Goal: Information Seeking & Learning: Check status

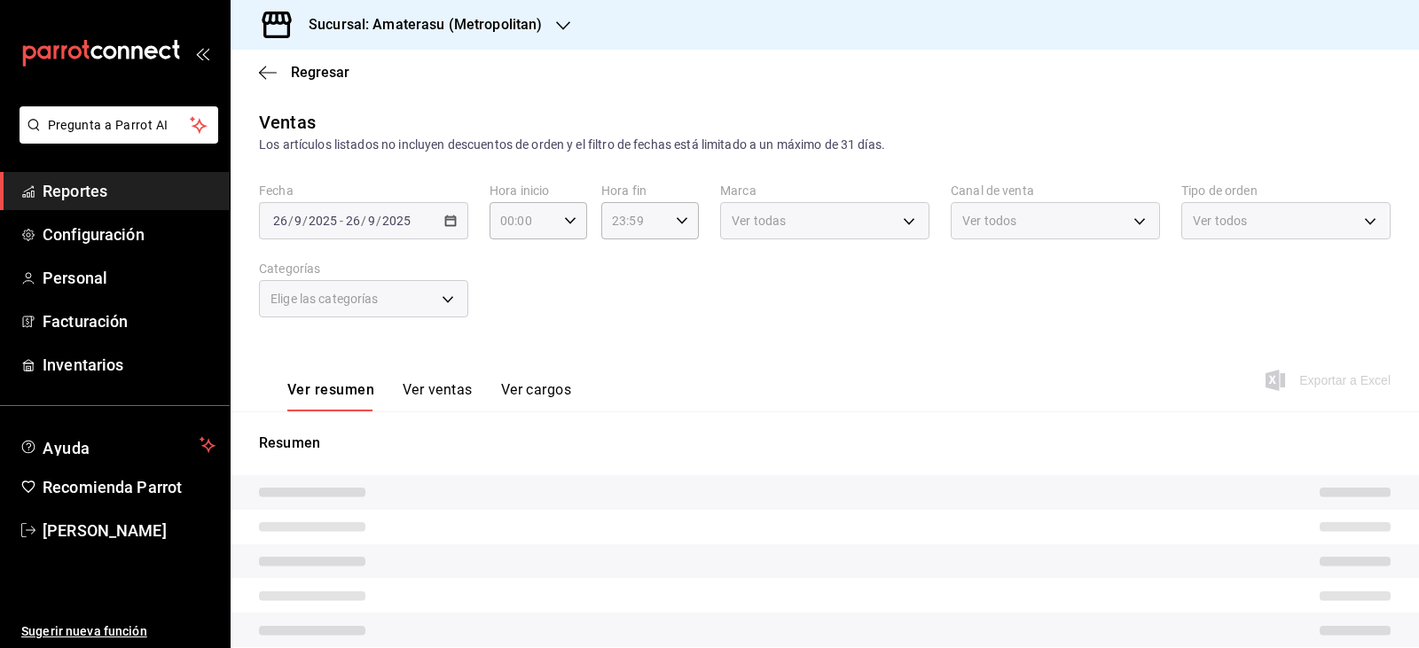
type input "05:00"
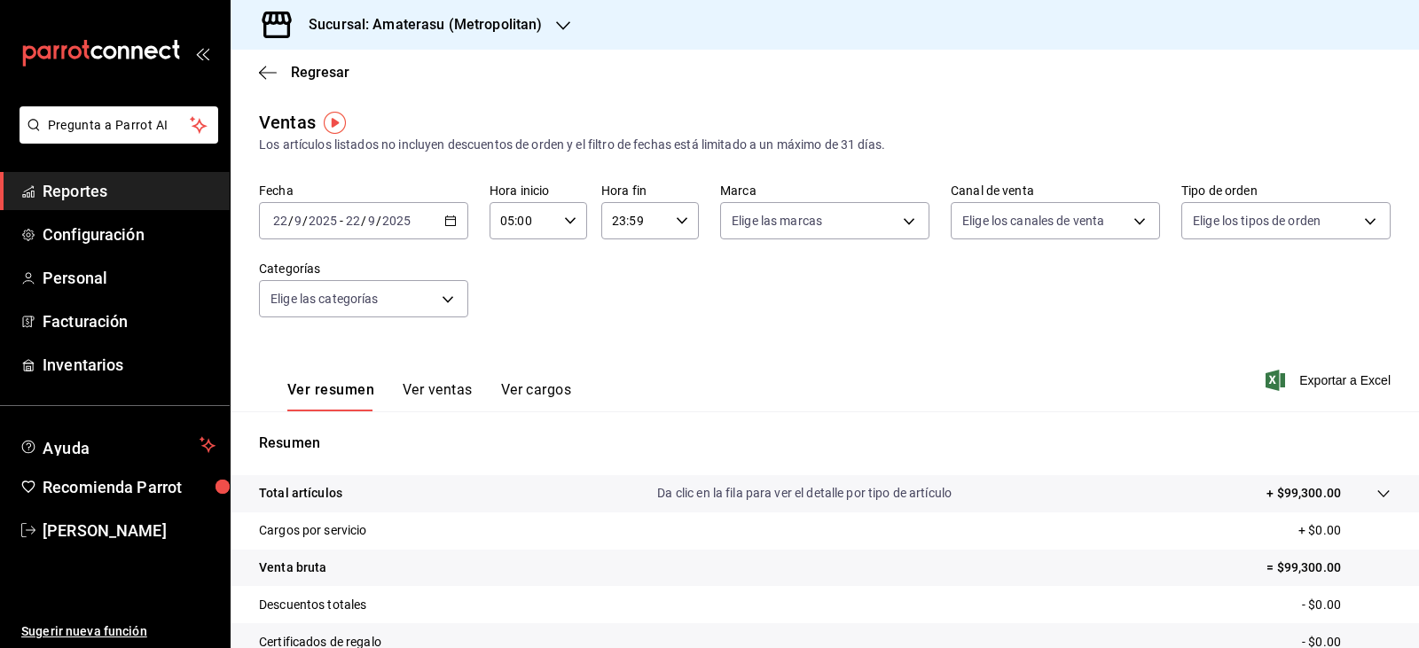
click at [619, 339] on div "Ver resumen Ver ventas Ver cargos Exportar a Excel" at bounding box center [825, 375] width 1188 height 73
click at [272, 77] on icon "button" at bounding box center [268, 73] width 18 height 16
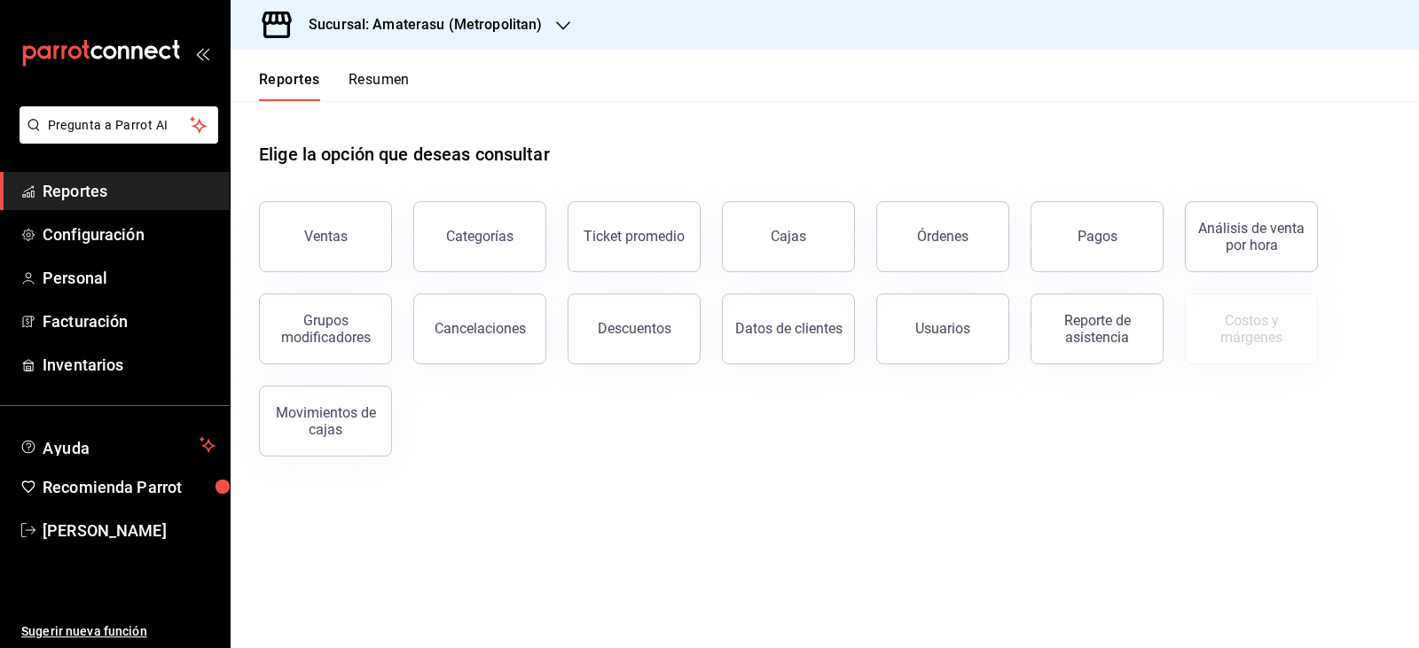
drag, startPoint x: 703, startPoint y: 255, endPoint x: 706, endPoint y: 271, distance: 17.1
drag, startPoint x: 706, startPoint y: 271, endPoint x: 800, endPoint y: 233, distance: 101.4
click at [796, 235] on div "Cajas" at bounding box center [789, 236] width 36 height 21
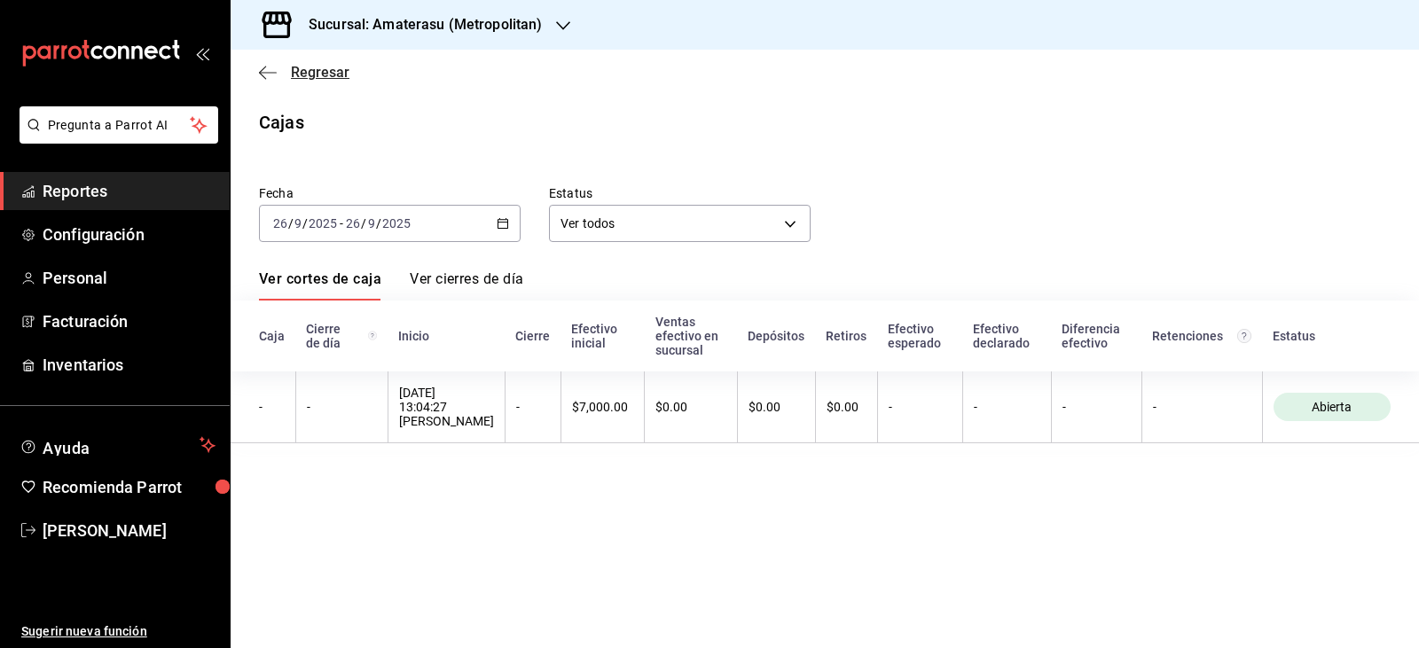
click at [279, 74] on span "Regresar" at bounding box center [304, 72] width 90 height 17
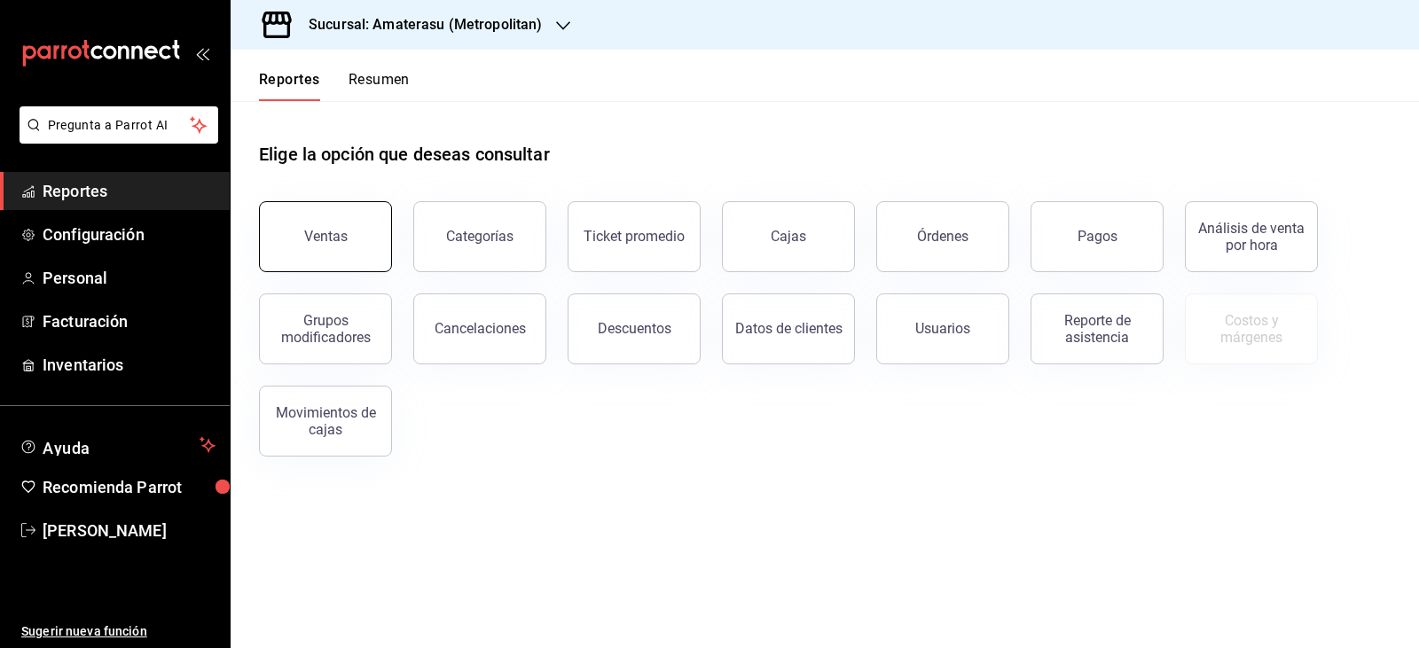
click at [334, 224] on button "Ventas" at bounding box center [325, 236] width 133 height 71
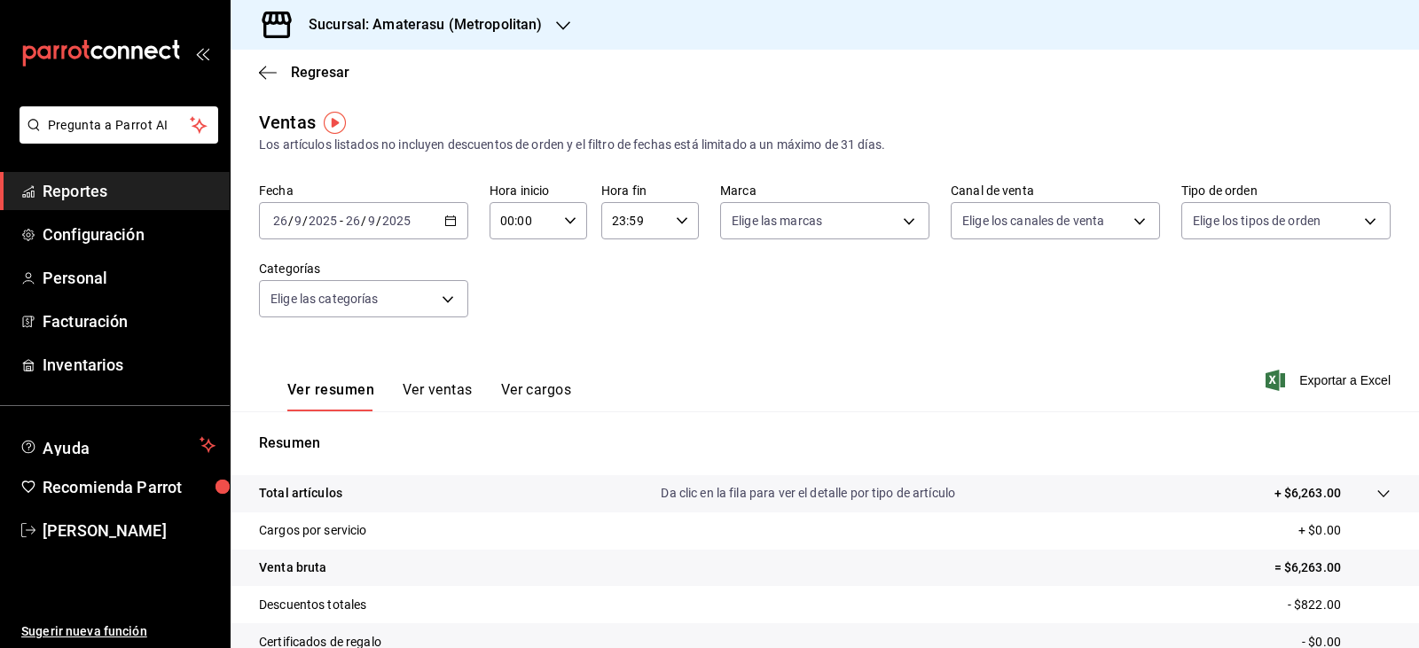
click at [556, 217] on div "00:00 Hora inicio" at bounding box center [538, 220] width 98 height 37
click at [508, 288] on button "05" at bounding box center [511, 301] width 42 height 35
type input "05:00"
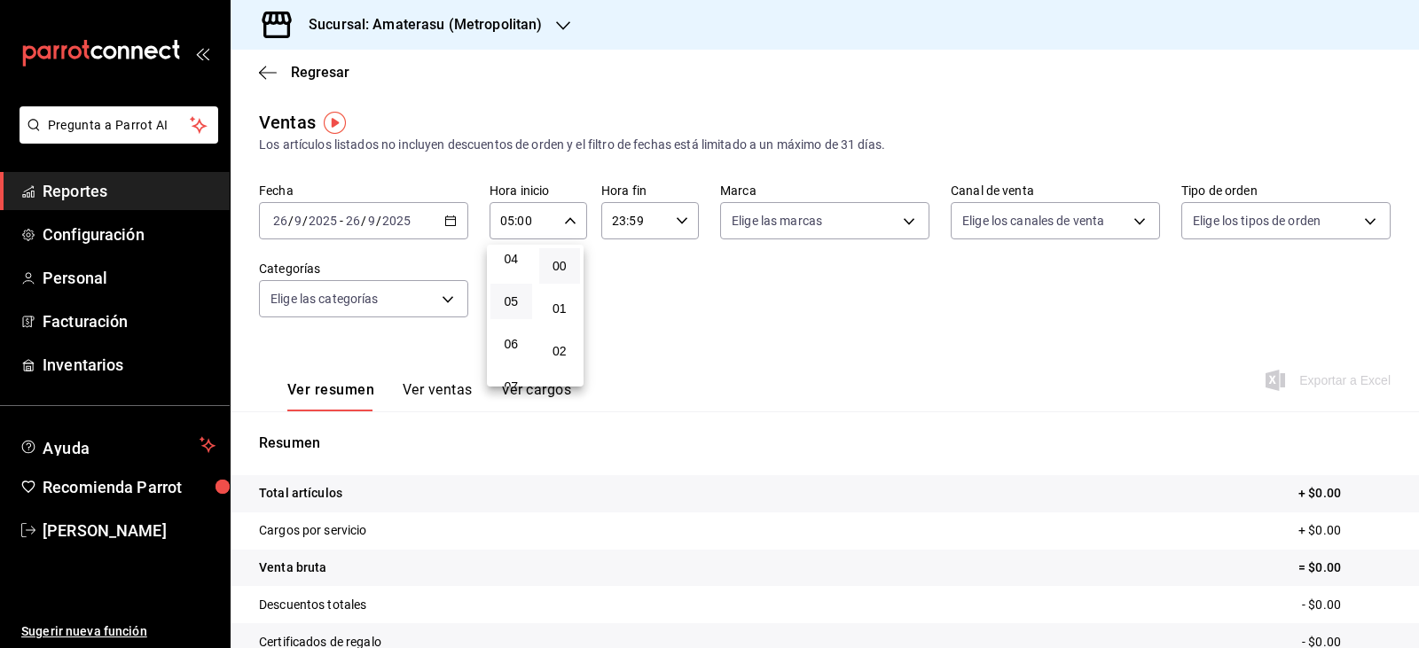
click at [721, 286] on div at bounding box center [709, 324] width 1419 height 648
click at [815, 234] on body "Pregunta a Parrot AI Reportes Configuración Personal Facturación Inventarios Ay…" at bounding box center [709, 324] width 1419 height 648
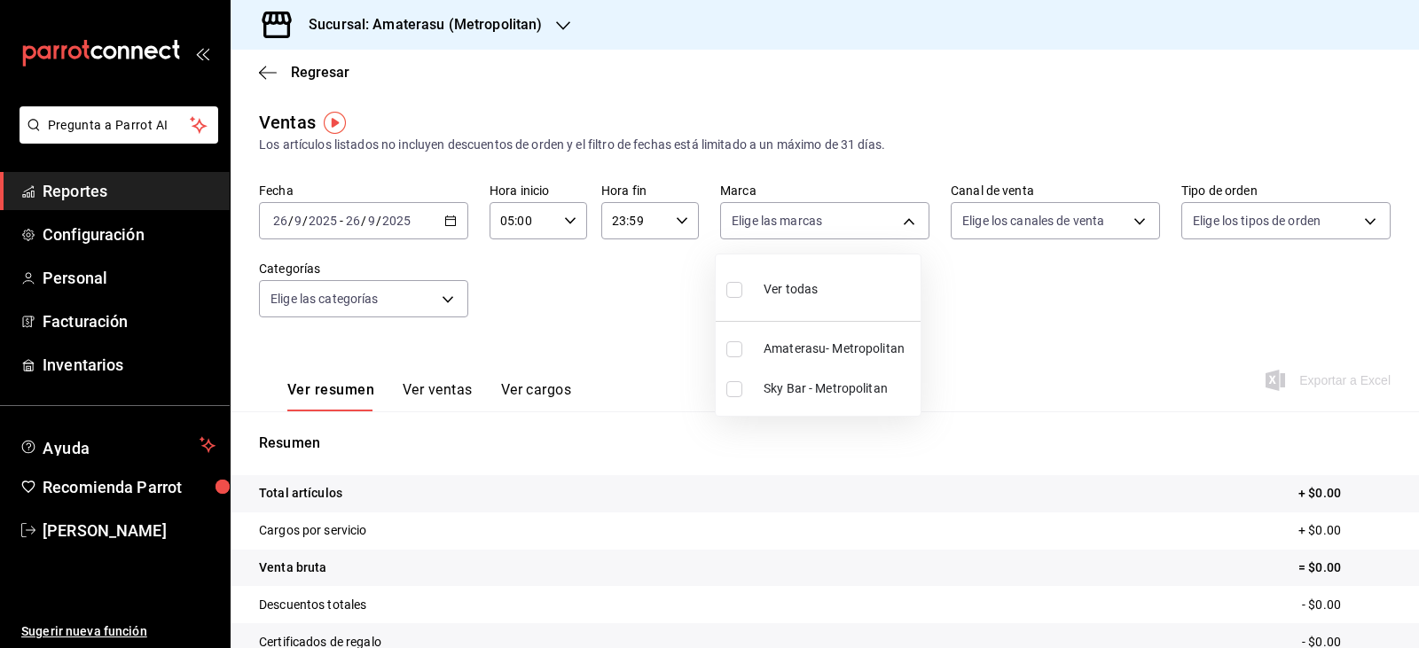
click at [738, 349] on input "checkbox" at bounding box center [734, 349] width 16 height 16
checkbox input "true"
type input "e4cd7fcb-d45b-43ae-a99f-ad4ccfcd9032"
drag, startPoint x: 720, startPoint y: 334, endPoint x: 696, endPoint y: 333, distance: 24.0
drag, startPoint x: 696, startPoint y: 333, endPoint x: 1024, endPoint y: 541, distance: 388.2
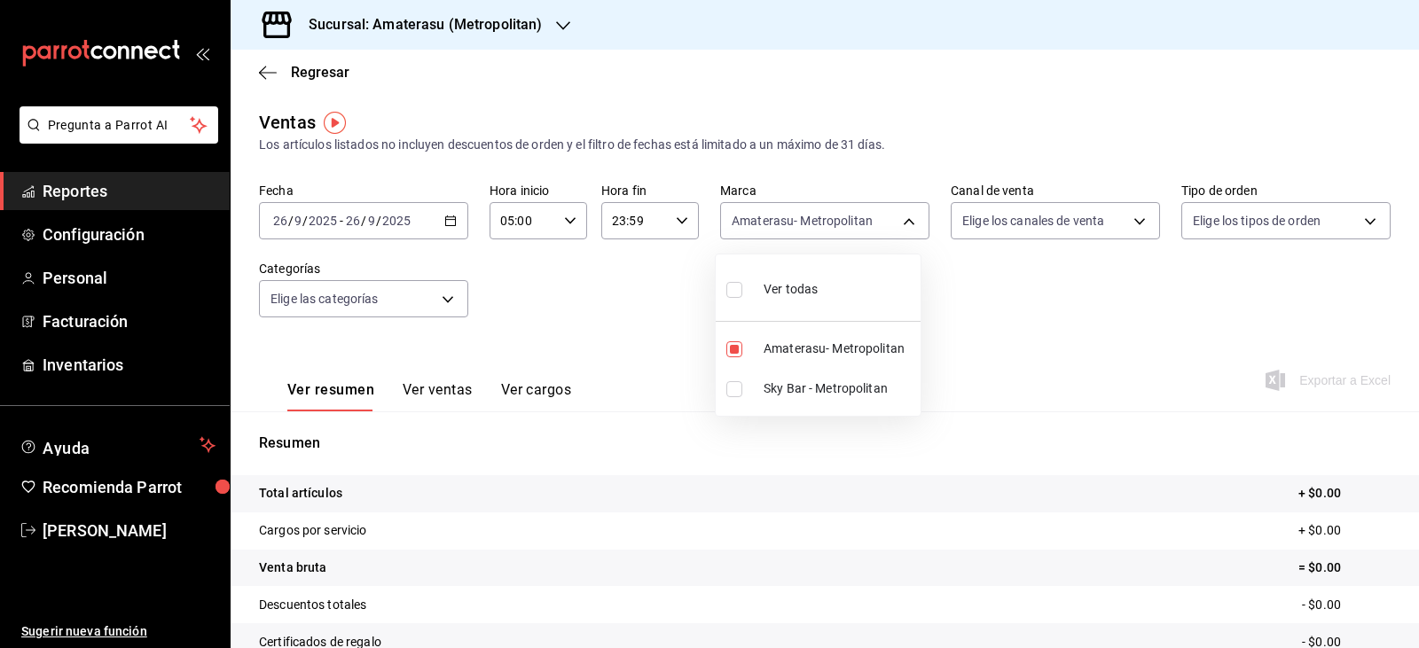
click at [1024, 541] on div at bounding box center [709, 324] width 1419 height 648
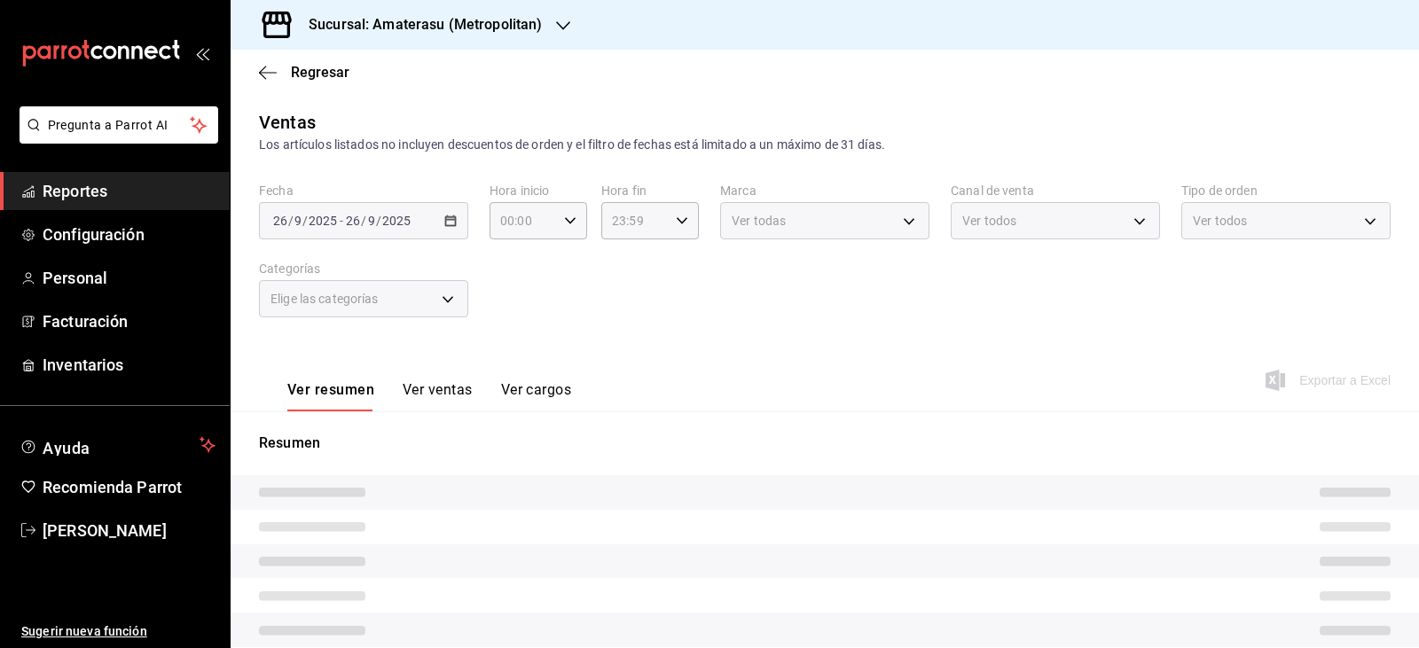
type input "05:00"
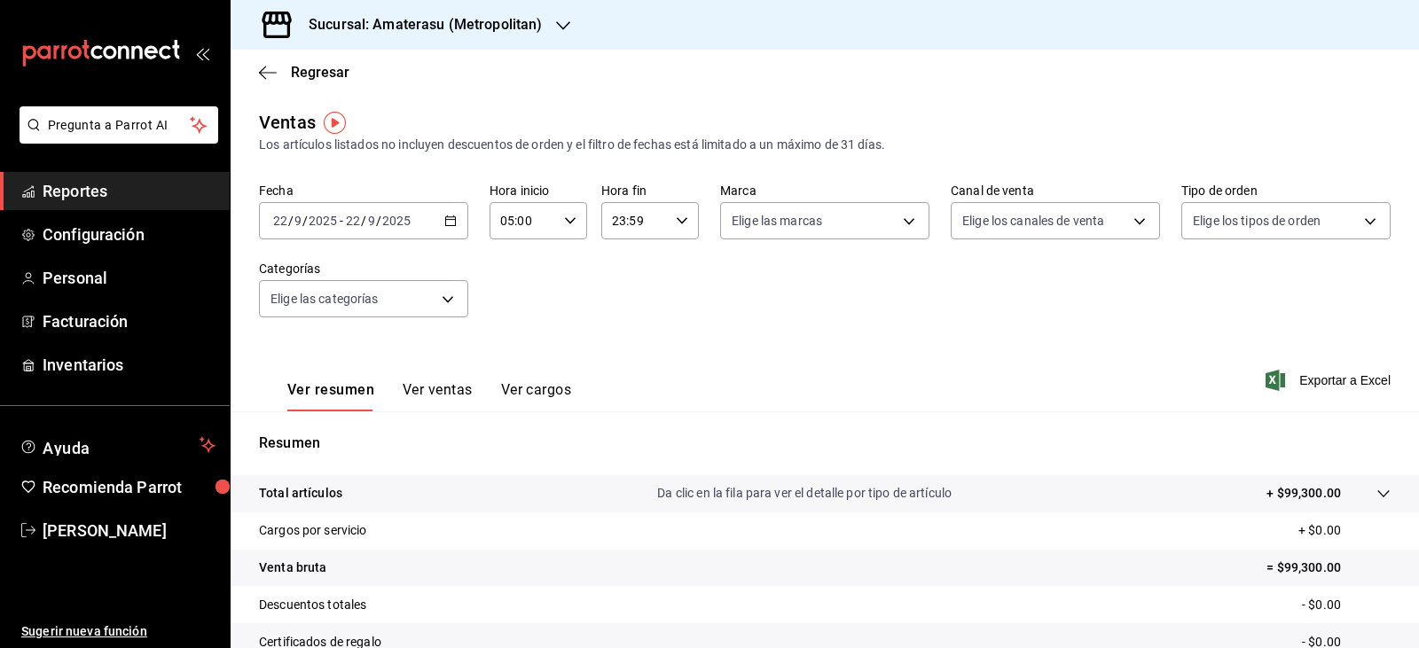
drag, startPoint x: 525, startPoint y: 79, endPoint x: 702, endPoint y: 378, distance: 347.5
click at [702, 378] on div "Ver resumen Ver ventas Ver cargos Exportar a Excel" at bounding box center [825, 375] width 1188 height 73
click at [803, 232] on body "Pregunta a Parrot AI Reportes Configuración Personal Facturación Inventarios Ay…" at bounding box center [709, 324] width 1419 height 648
click at [731, 386] on input "checkbox" at bounding box center [734, 389] width 16 height 16
checkbox input "true"
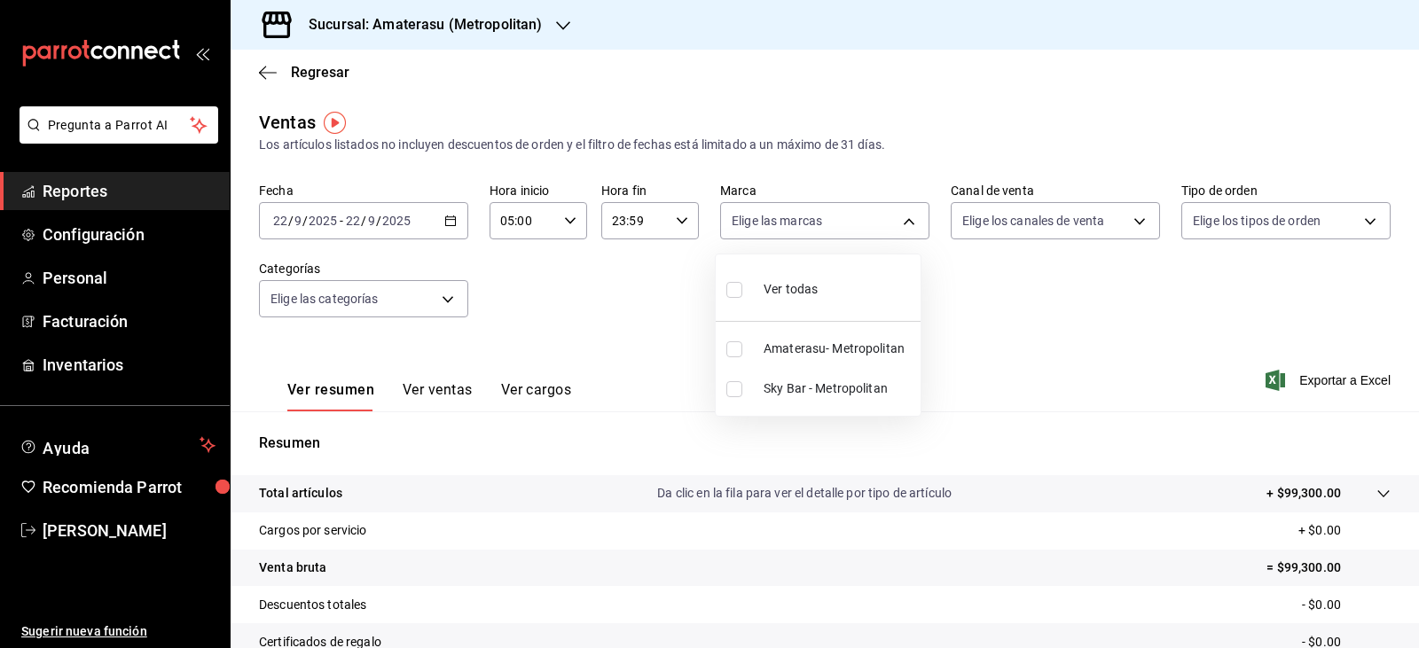
type input "f3afaab8-8c3d-4e49-a299-af9bdf6027b2"
click at [262, 69] on div at bounding box center [709, 324] width 1419 height 648
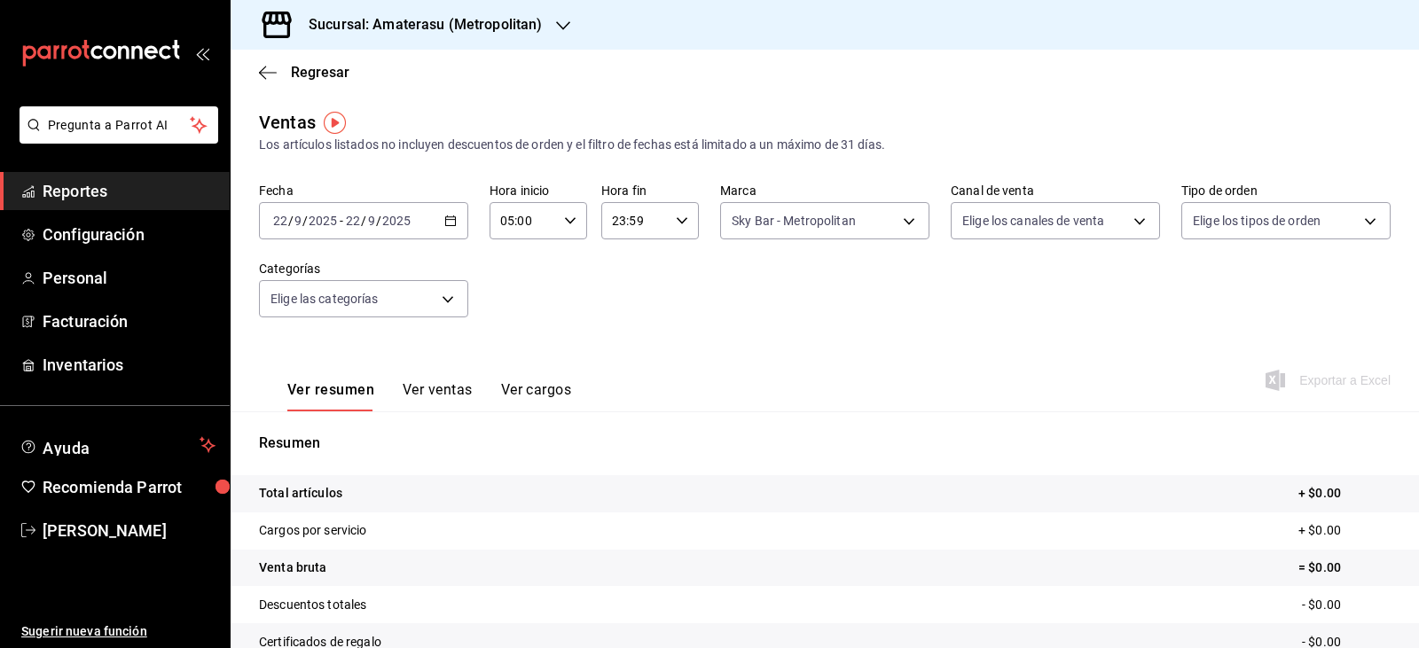
click at [262, 69] on icon "button" at bounding box center [268, 73] width 18 height 16
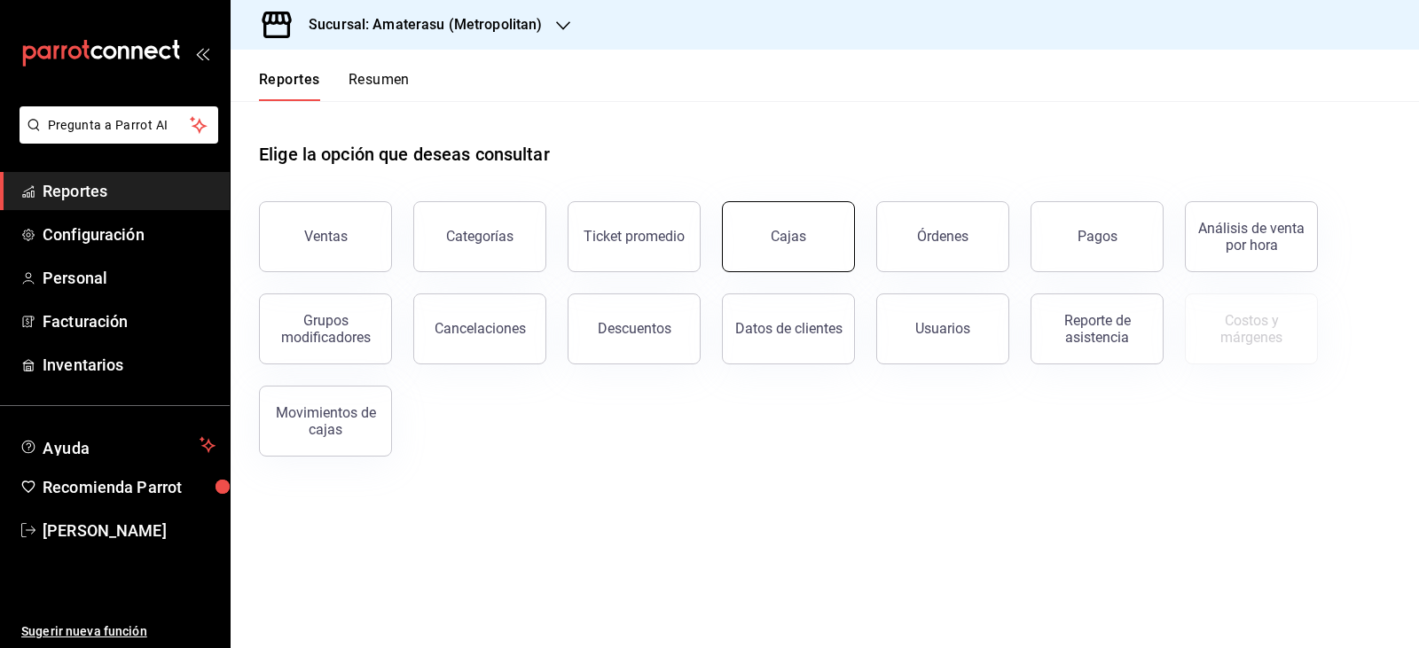
click at [762, 245] on link "Cajas" at bounding box center [788, 236] width 133 height 71
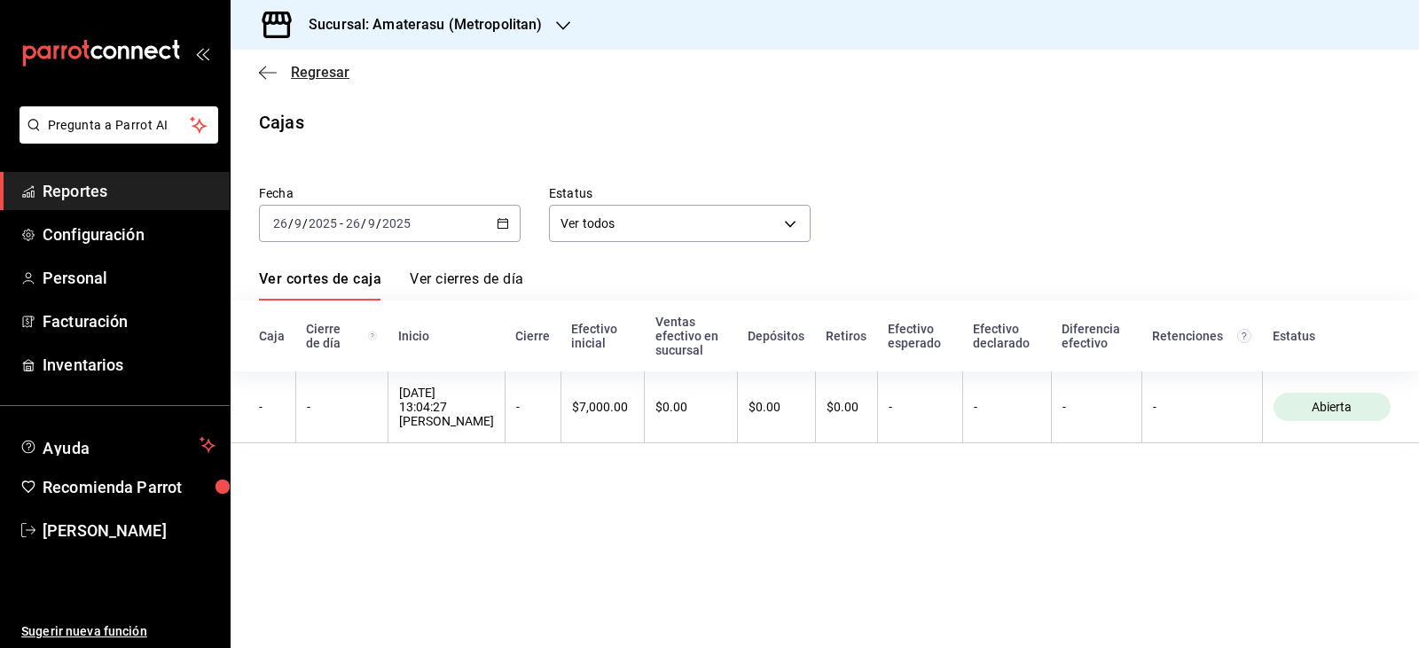
click at [267, 77] on icon "button" at bounding box center [268, 73] width 18 height 16
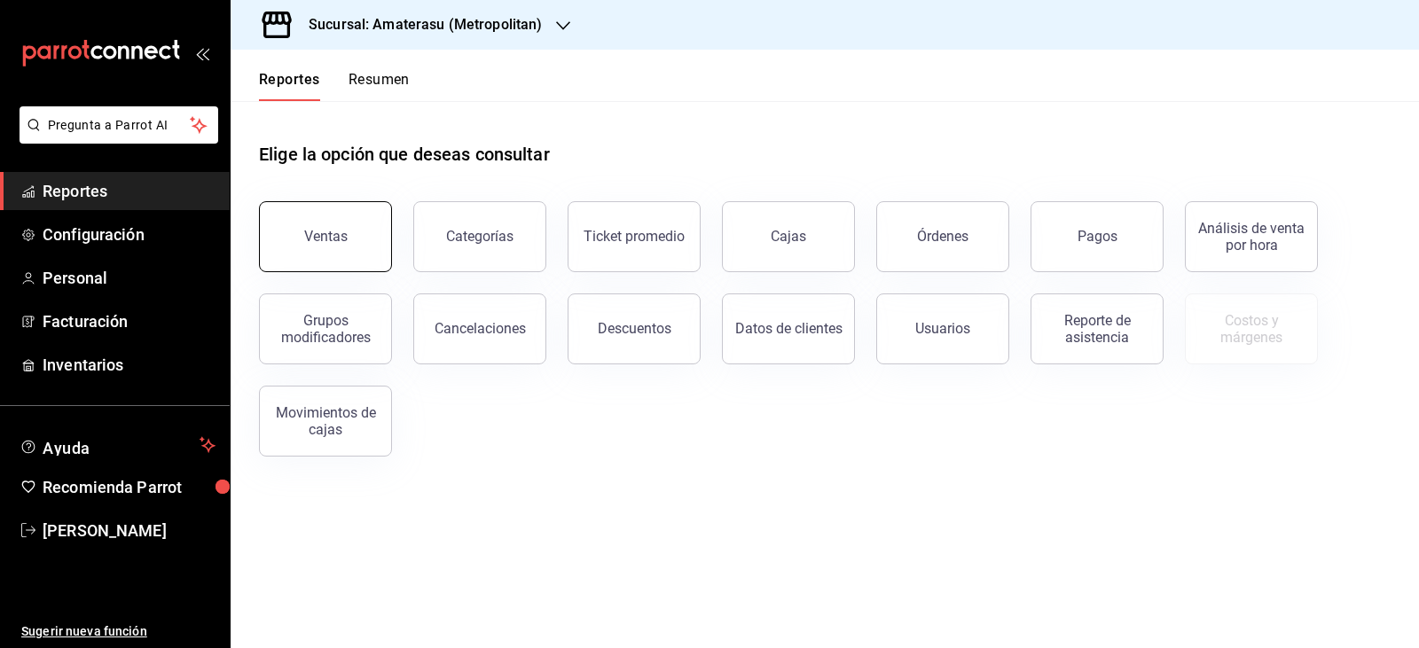
click at [309, 223] on button "Ventas" at bounding box center [325, 236] width 133 height 71
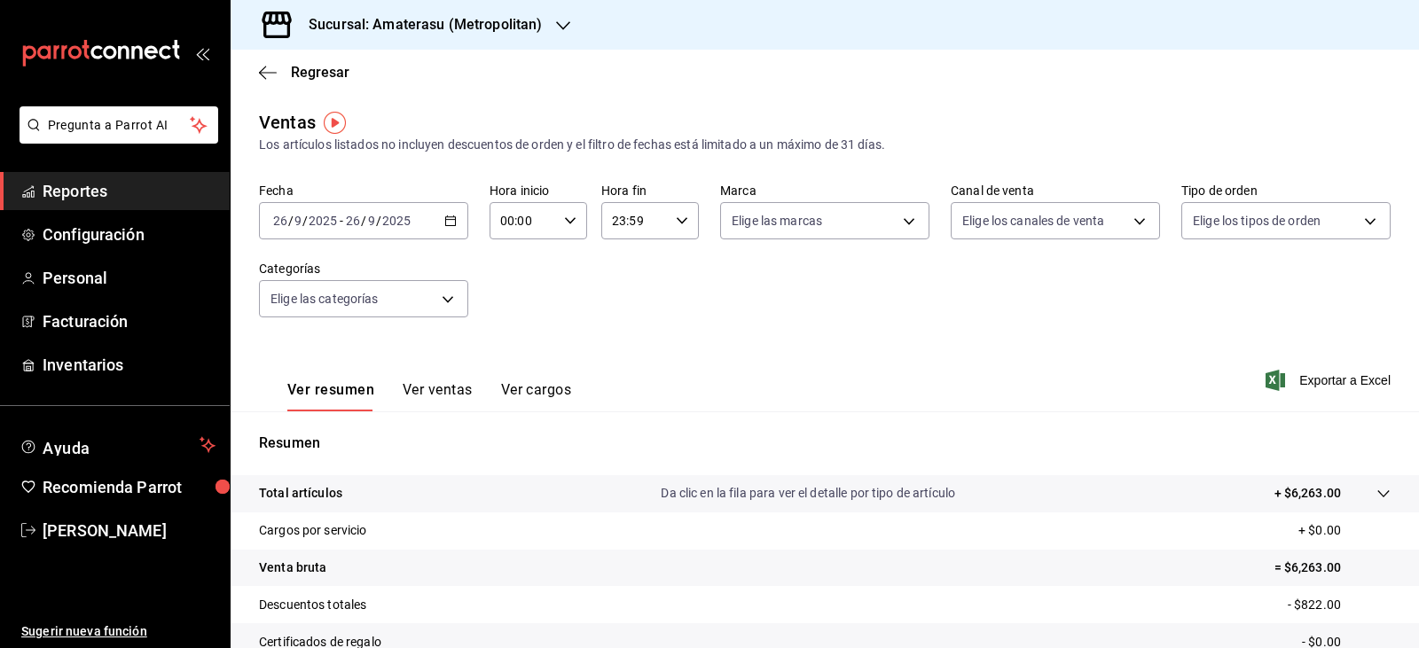
click at [1008, 317] on div "Fecha 2025-09-26 26 / 9 / 2025 - 2025-09-26 26 / 9 / 2025 Hora inicio 00:00 Hor…" at bounding box center [825, 261] width 1132 height 156
click at [554, 224] on div "00:00 Hora inicio" at bounding box center [538, 220] width 98 height 37
click at [512, 290] on button "05" at bounding box center [511, 301] width 42 height 35
type input "05:00"
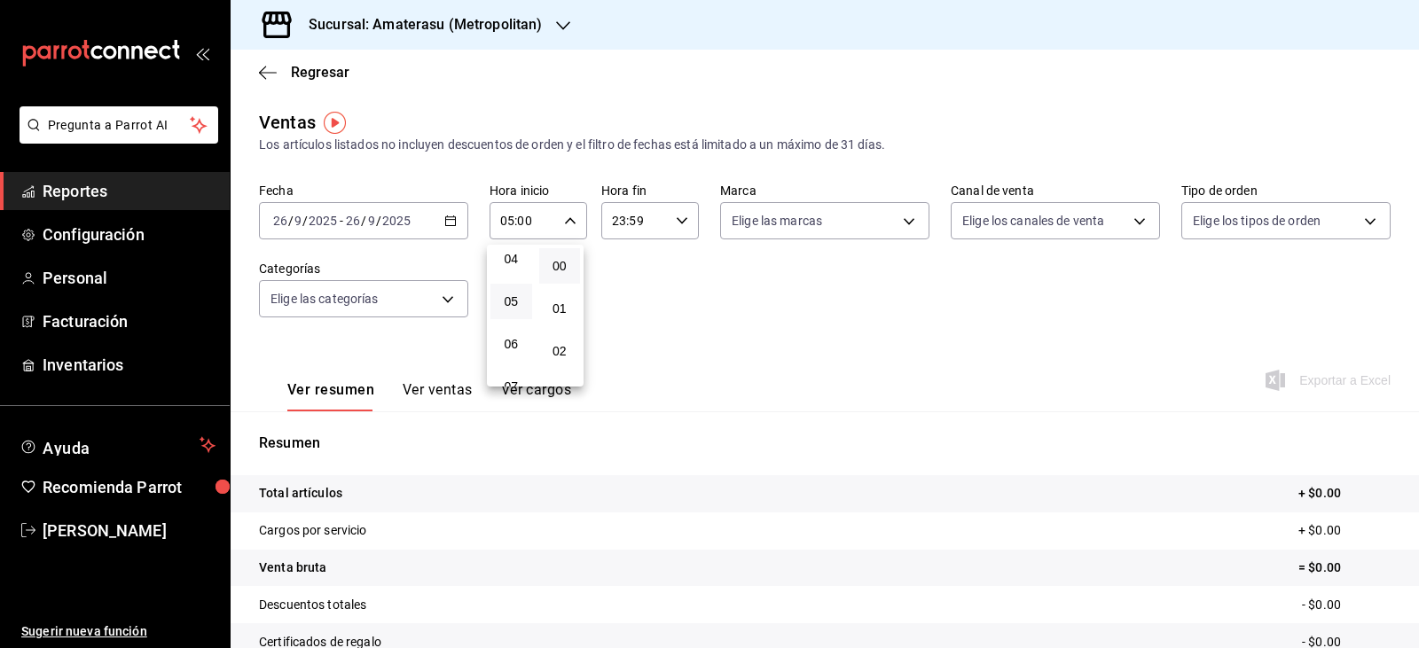
click at [668, 288] on div at bounding box center [709, 324] width 1419 height 648
click at [668, 288] on div "Fecha 2025-09-26 26 / 9 / 2025 - 2025-09-26 26 / 9 / 2025 Hora inicio 05:00 Hor…" at bounding box center [825, 261] width 1132 height 156
click at [720, 375] on div "Ver resumen Ver ventas Ver cargos Exportar a Excel" at bounding box center [825, 375] width 1188 height 73
click at [842, 436] on p "Resumen" at bounding box center [825, 443] width 1132 height 21
click at [889, 226] on body "Pregunta a Parrot AI Reportes Configuración Personal Facturación Inventarios Ay…" at bounding box center [709, 324] width 1419 height 648
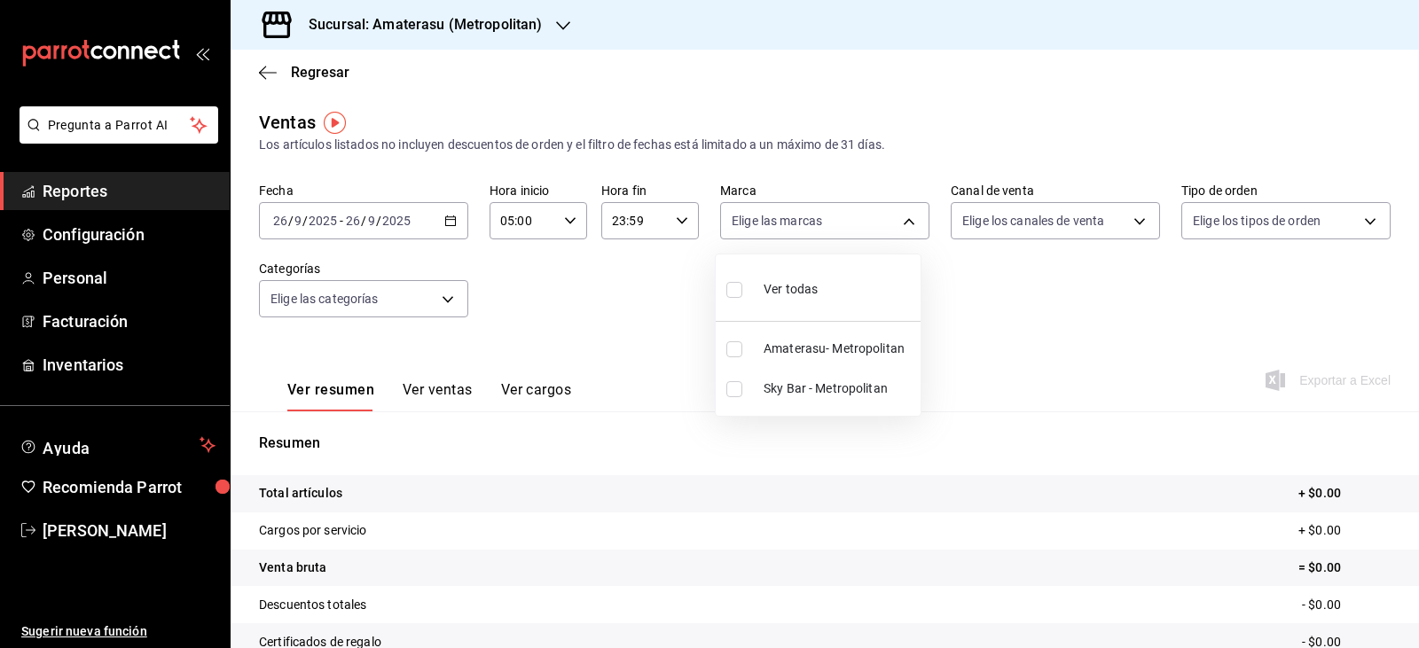
click at [731, 385] on input "checkbox" at bounding box center [734, 389] width 16 height 16
checkbox input "true"
type input "f3afaab8-8c3d-4e49-a299-af9bdf6027b2"
click at [811, 470] on div at bounding box center [709, 324] width 1419 height 648
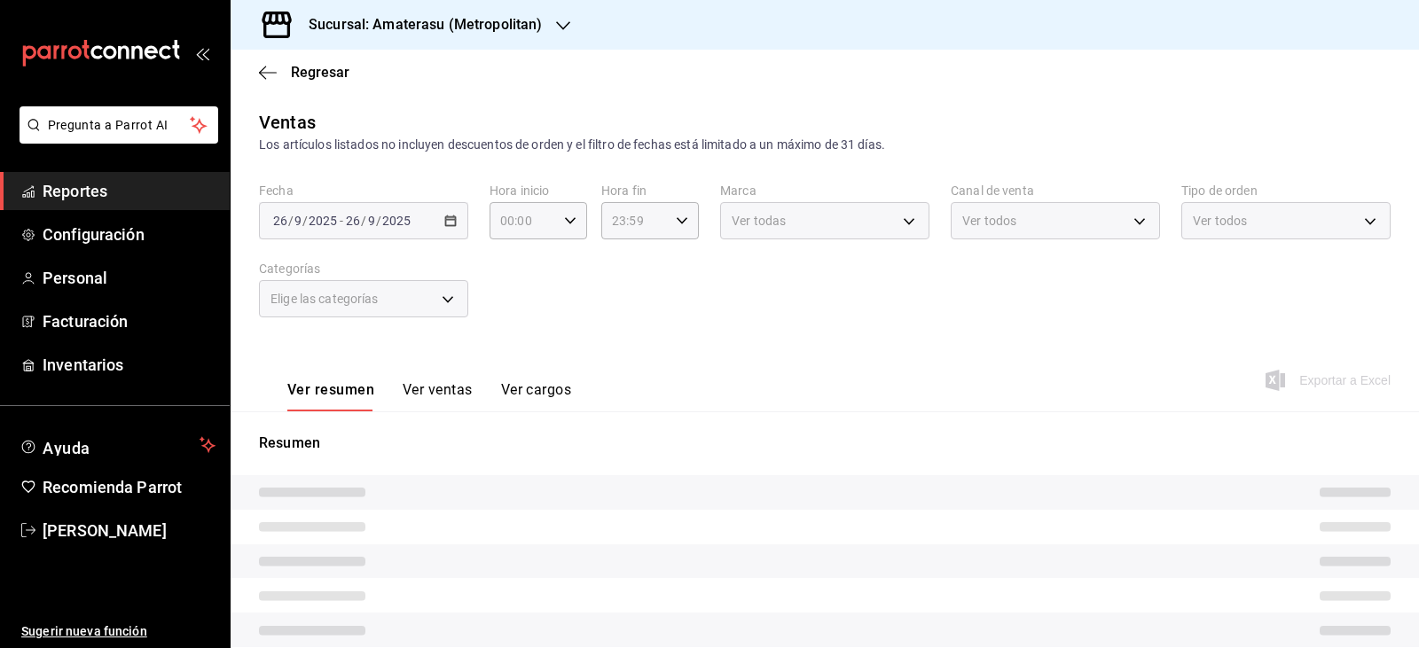
type input "05:00"
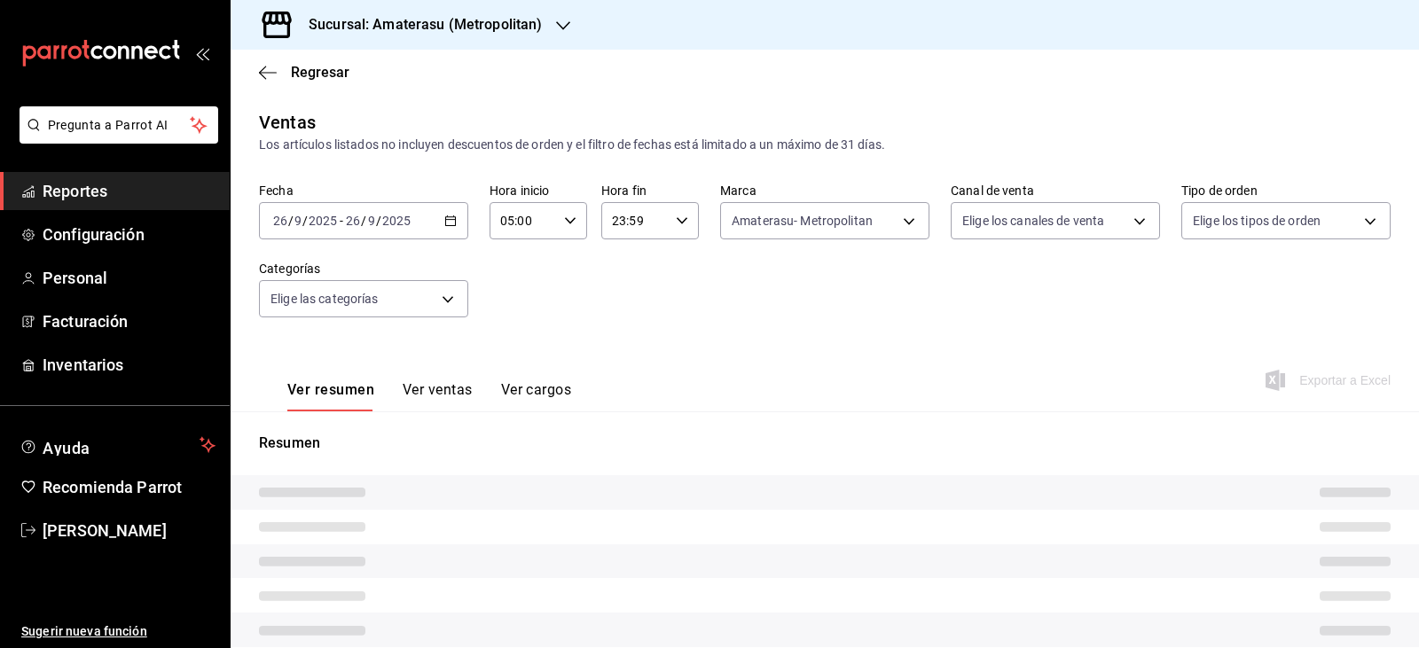
type input "e4cd7fcb-d45b-43ae-a99f-ad4ccfcd9032"
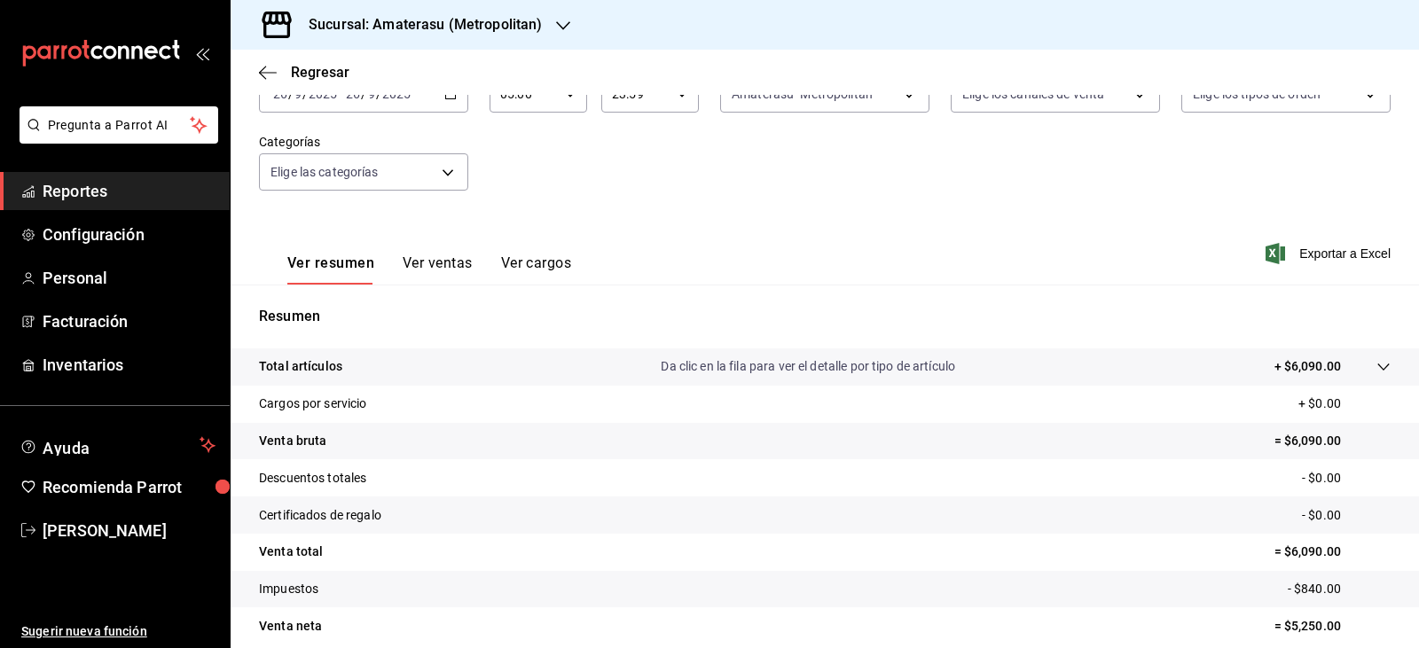
scroll to position [177, 0]
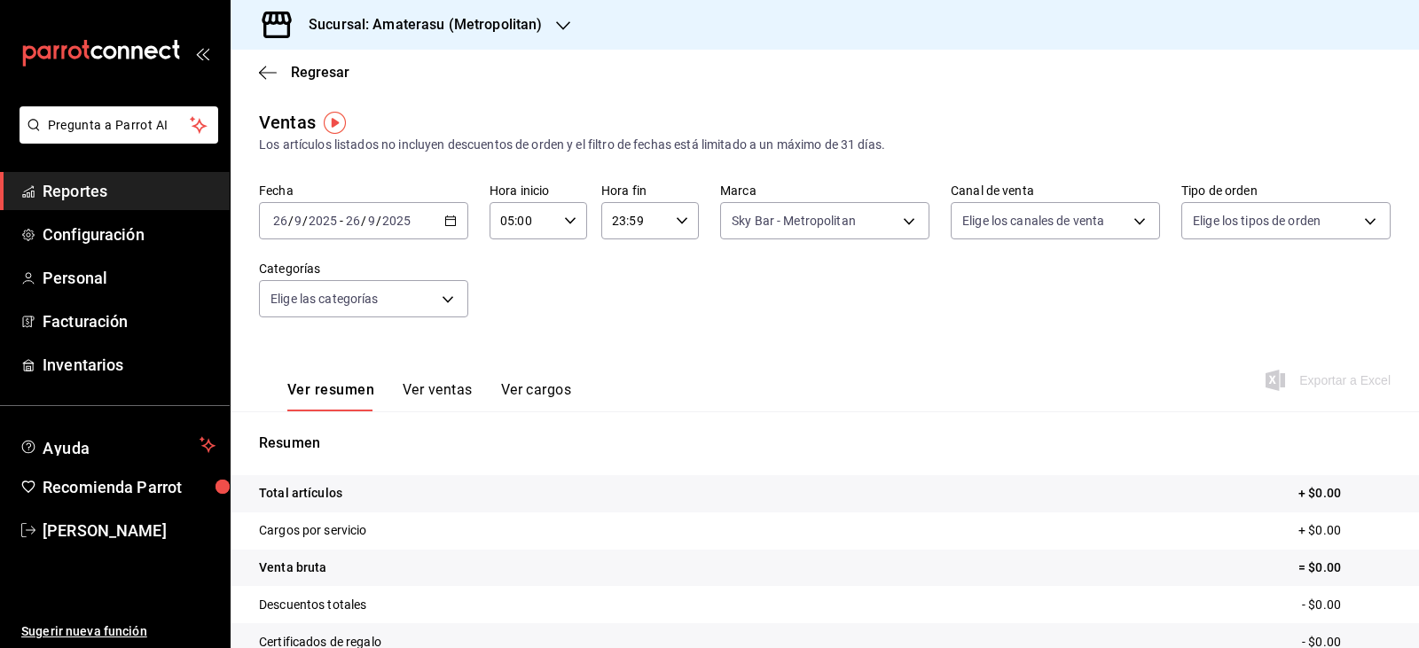
click at [662, 330] on div "Fecha [DATE] [DATE] - [DATE] [DATE] Hora inicio 05:00 Hora inicio Hora fin 23:5…" at bounding box center [825, 261] width 1132 height 156
drag, startPoint x: 1384, startPoint y: 491, endPoint x: 820, endPoint y: 446, distance: 565.8
click at [820, 446] on p "Resumen" at bounding box center [825, 443] width 1132 height 21
